Goal: Task Accomplishment & Management: Use online tool/utility

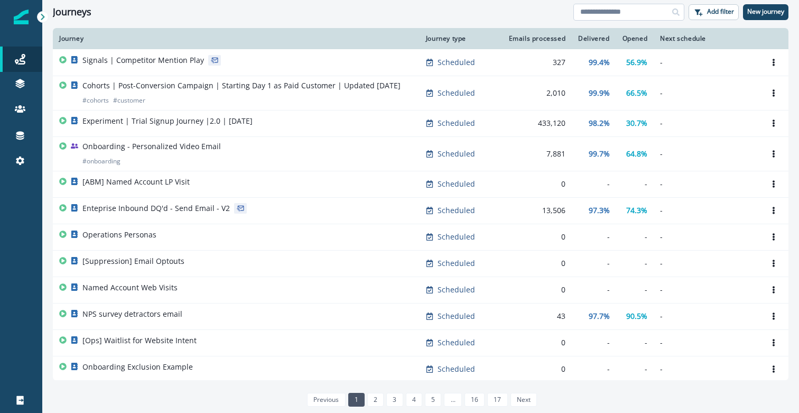
click at [603, 15] on input at bounding box center [628, 12] width 111 height 17
type input "*"
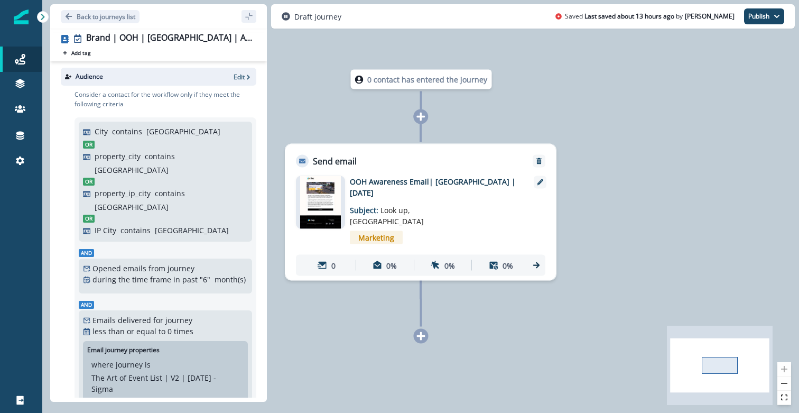
click at [387, 188] on p "OOH Awareness Email| [GEOGRAPHIC_DATA] | [DATE]" at bounding box center [434, 187] width 169 height 22
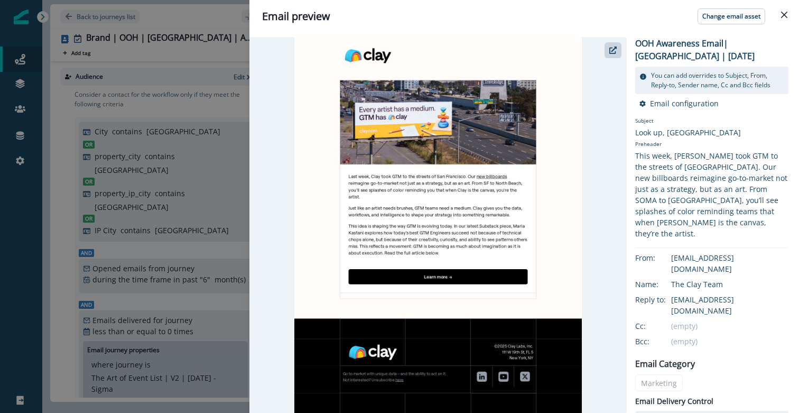
click at [209, 277] on div "Email preview Change email asset OOH Awareness Email| [GEOGRAPHIC_DATA] | [DATE…" at bounding box center [399, 206] width 799 height 413
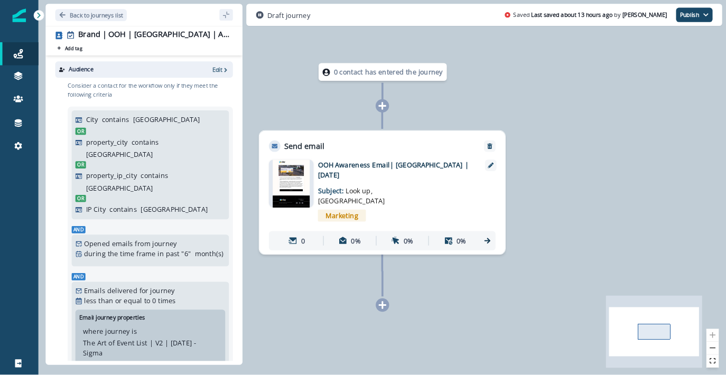
scroll to position [45, 0]
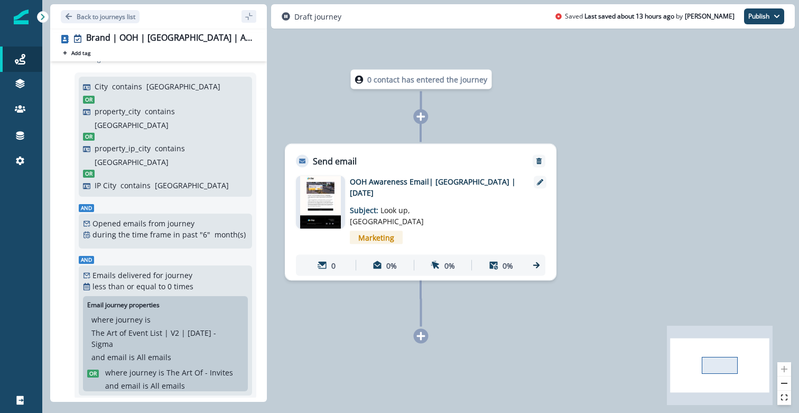
click at [338, 210] on img at bounding box center [320, 202] width 41 height 53
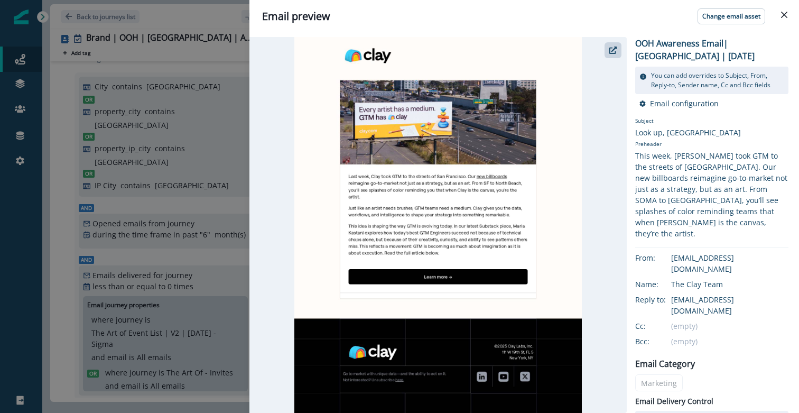
click at [654, 52] on p "OOH Awareness Email| [GEOGRAPHIC_DATA] | [DATE]" at bounding box center [711, 49] width 153 height 25
click at [202, 218] on div "Email preview Change email asset OOH Awareness Email| [GEOGRAPHIC_DATA] | [DATE…" at bounding box center [399, 206] width 799 height 413
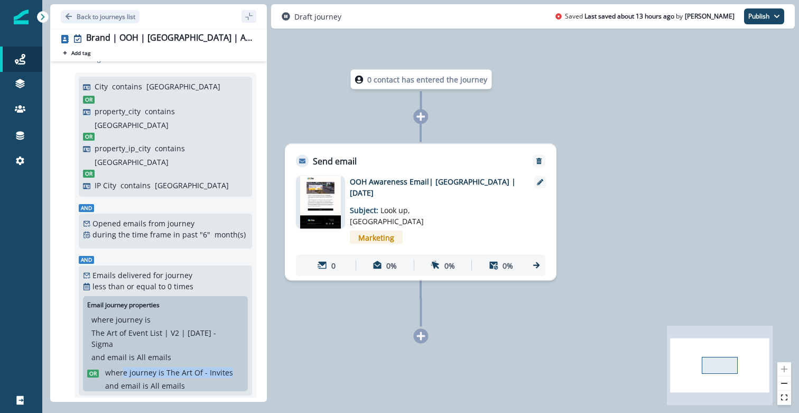
drag, startPoint x: 189, startPoint y: 360, endPoint x: 122, endPoint y: 353, distance: 67.0
click at [122, 367] on div "where journey is The Art Of - Invites and email is All emails" at bounding box center [172, 379] width 134 height 24
click at [216, 367] on div "where journey is The Art Of - Invites and email is All emails" at bounding box center [172, 379] width 134 height 24
drag, startPoint x: 212, startPoint y: 364, endPoint x: 174, endPoint y: 344, distance: 42.8
click at [174, 367] on div "where journey is The Art Of - Invites and email is All emails" at bounding box center [172, 379] width 134 height 24
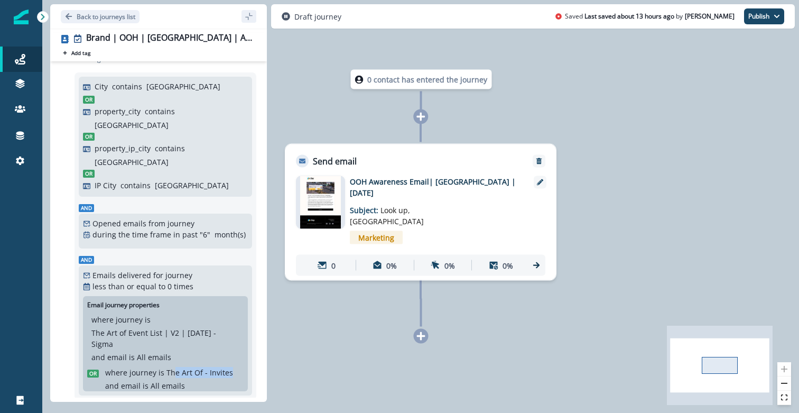
click at [174, 367] on p "The Art Of - Invites" at bounding box center [199, 372] width 67 height 11
drag, startPoint x: 172, startPoint y: 326, endPoint x: 170, endPoint y: 295, distance: 30.7
click at [170, 314] on div "where journey is The Art of Event List | V2 | [DATE] - Sigma and email is All e…" at bounding box center [165, 338] width 148 height 49
click at [180, 327] on p "The Art of Event List | V2 | [DATE] - Sigma" at bounding box center [165, 338] width 148 height 22
click at [339, 192] on img at bounding box center [320, 202] width 41 height 53
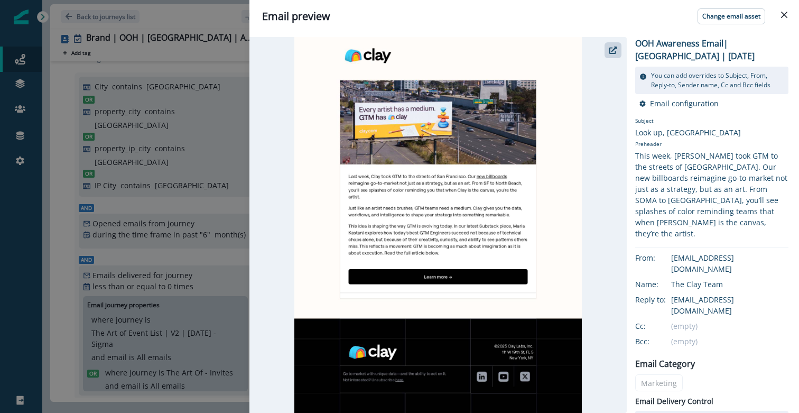
click at [242, 230] on div "Email preview Change email asset OOH Awareness Email| [GEOGRAPHIC_DATA] | [DATE…" at bounding box center [399, 206] width 799 height 413
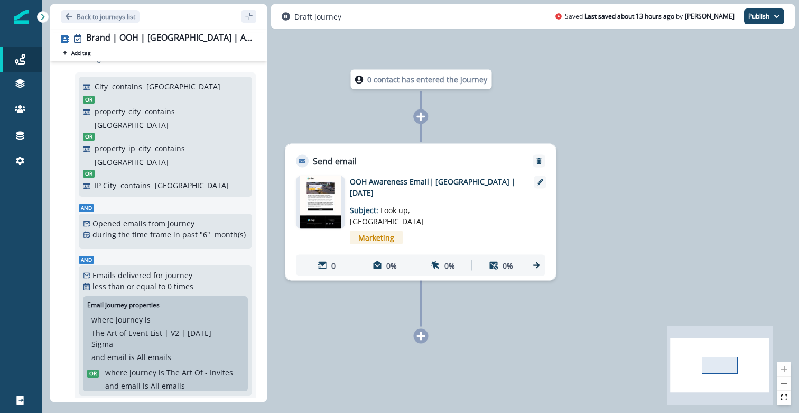
click at [344, 203] on div at bounding box center [320, 202] width 49 height 53
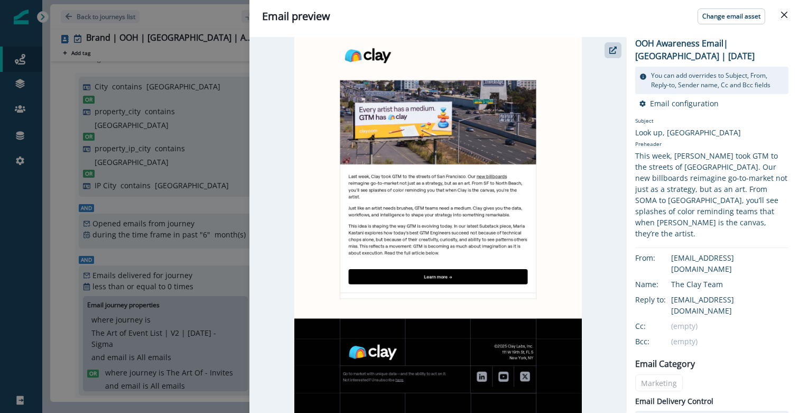
click at [242, 270] on div "Email preview Change email asset OOH Awareness Email| [GEOGRAPHIC_DATA] | [DATE…" at bounding box center [399, 206] width 799 height 413
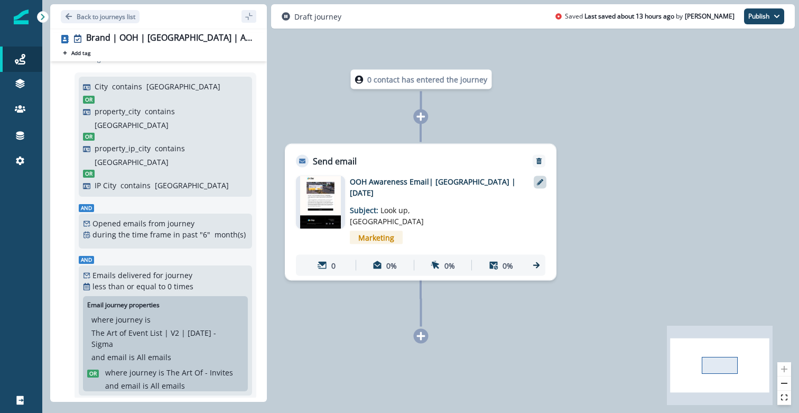
click at [540, 186] on div at bounding box center [540, 182] width 13 height 13
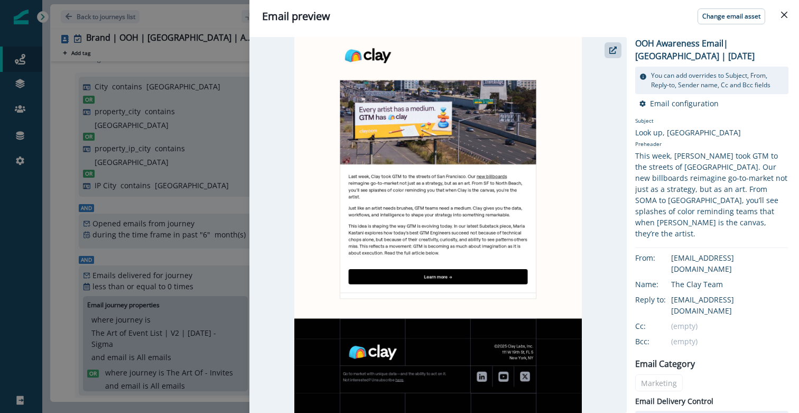
click at [219, 207] on div "Email preview Change email asset OOH Awareness Email| [GEOGRAPHIC_DATA] | [DATE…" at bounding box center [399, 206] width 799 height 413
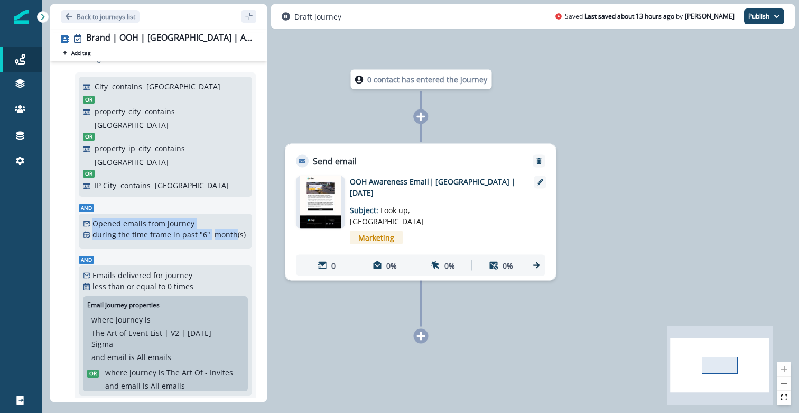
drag, startPoint x: 219, startPoint y: 207, endPoint x: 109, endPoint y: 167, distance: 116.9
click at [118, 201] on div "And Opened emails from journey during the time frame in past " 6 " month(s) Ema…" at bounding box center [165, 225] width 173 height 48
click at [44, 20] on icon at bounding box center [42, 16] width 7 height 7
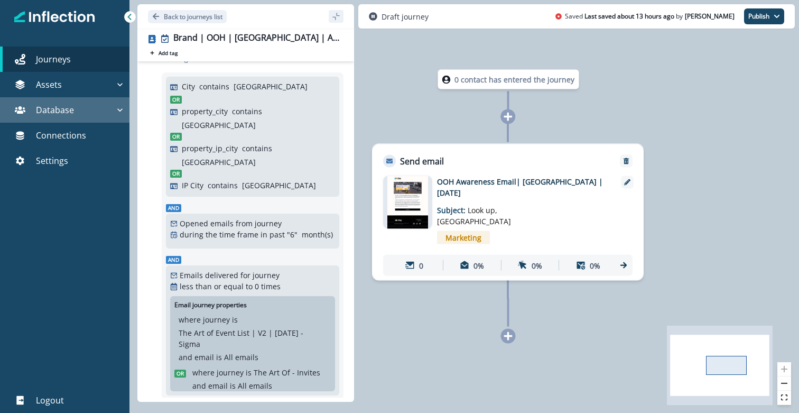
click at [70, 108] on p "Database" at bounding box center [55, 110] width 38 height 13
click at [68, 97] on button "Database" at bounding box center [64, 109] width 129 height 25
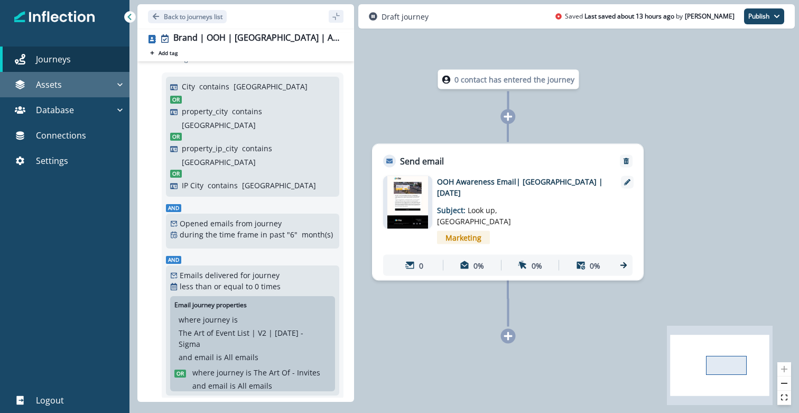
click at [69, 88] on div "Assets" at bounding box center [59, 84] width 110 height 13
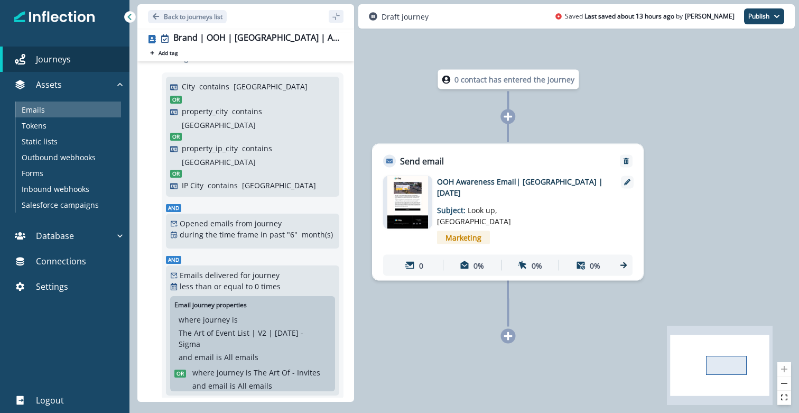
click at [66, 115] on div "Emails" at bounding box center [68, 109] width 106 height 16
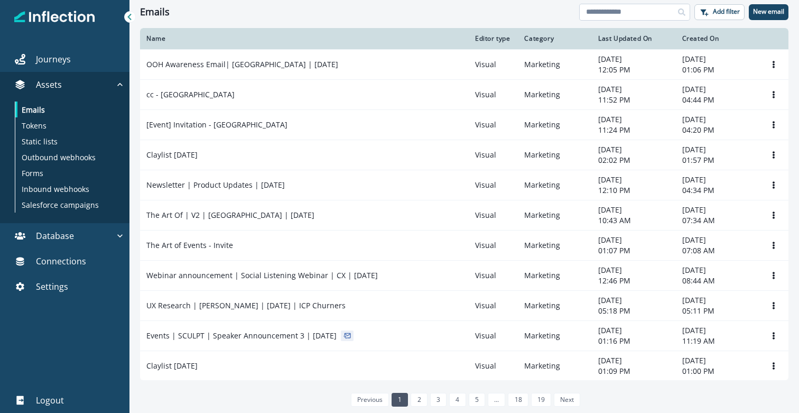
click at [622, 11] on input at bounding box center [634, 12] width 111 height 17
type input "***"
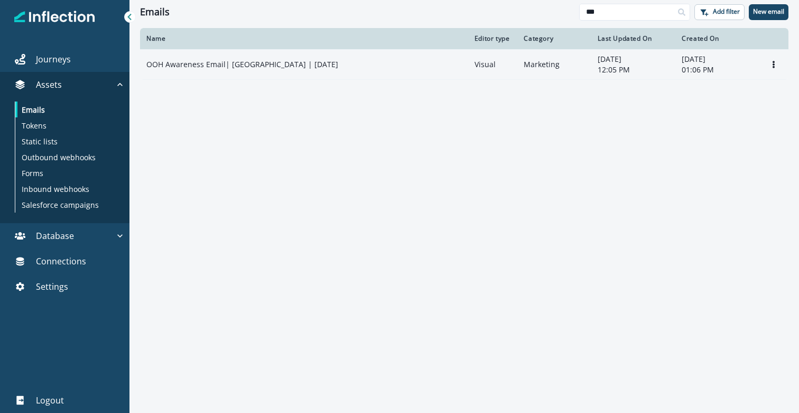
click at [322, 70] on td "OOH Awareness Email| [GEOGRAPHIC_DATA] | [DATE]" at bounding box center [304, 64] width 328 height 30
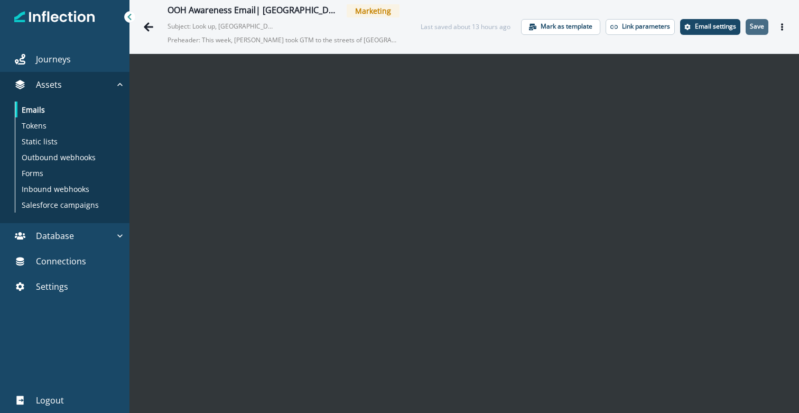
click at [764, 21] on button "Save" at bounding box center [757, 27] width 23 height 16
